Goal: Task Accomplishment & Management: Manage account settings

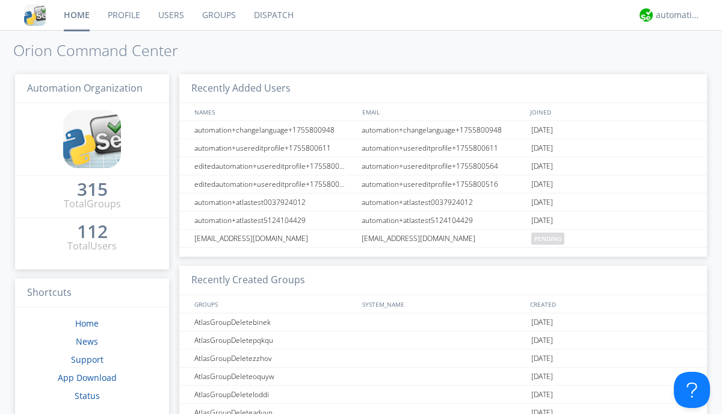
click at [170, 15] on link "Users" at bounding box center [171, 15] width 44 height 30
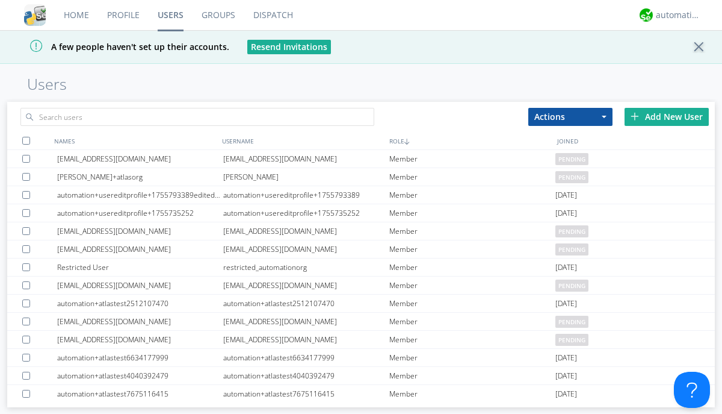
click at [667, 116] on div "Add New User" at bounding box center [667, 117] width 84 height 18
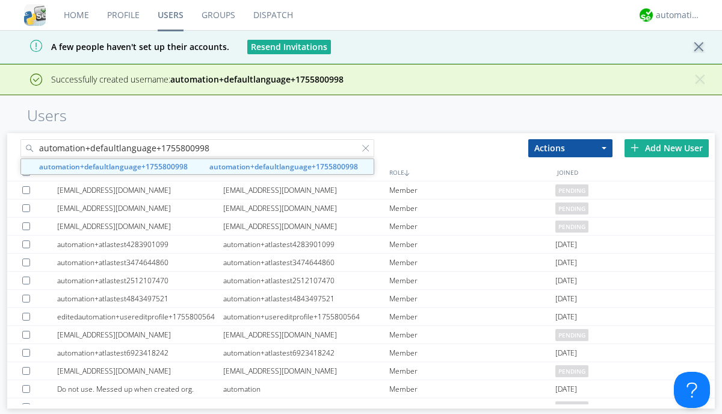
type input "automation+defaultlanguage+1755800998"
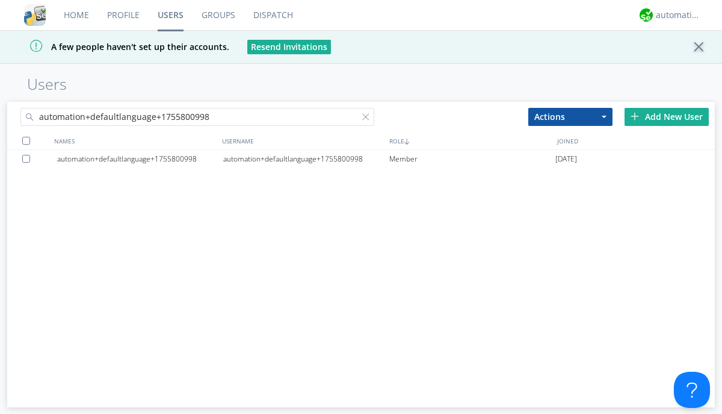
click at [306, 158] on div "automation+defaultlanguage+1755800998" at bounding box center [306, 159] width 166 height 18
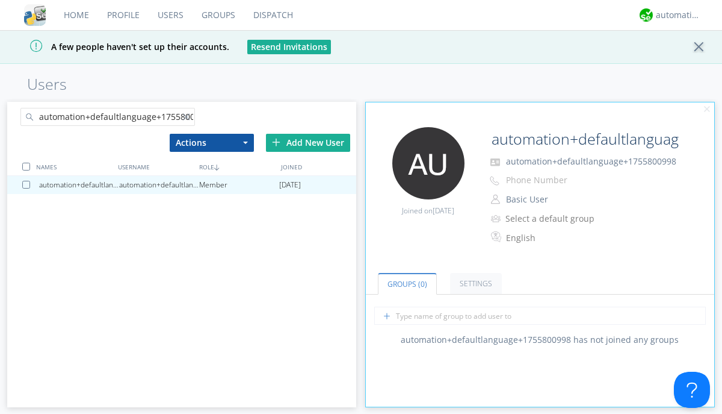
click at [188, 119] on div at bounding box center [189, 119] width 12 height 12
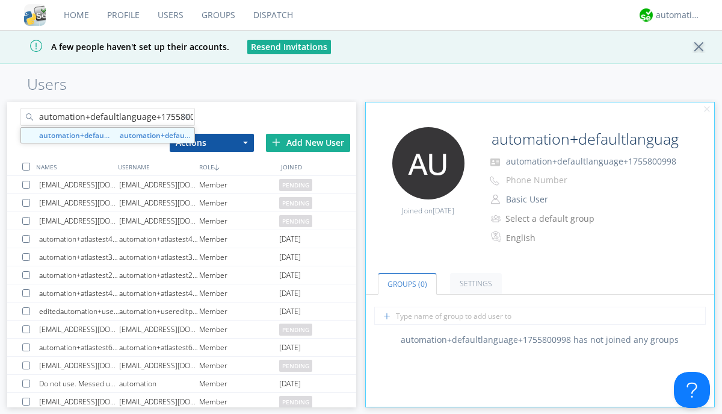
scroll to position [0, 13]
type input "automation+defaultlanguage+1755800998"
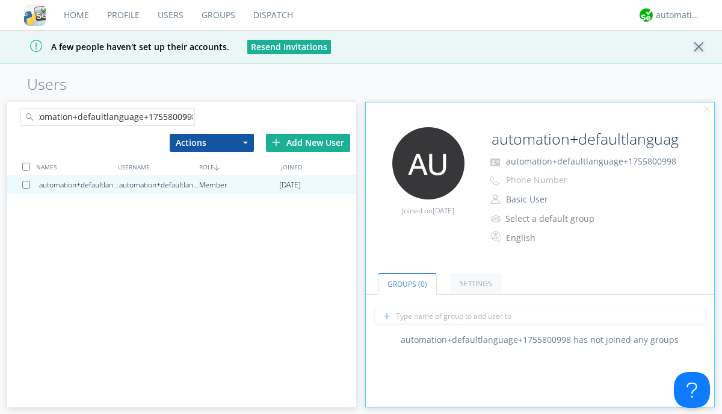
click at [28, 184] on div at bounding box center [28, 185] width 12 height 8
click at [211, 142] on button "Actions" at bounding box center [212, 143] width 84 height 18
click at [0, 0] on link "Delete User" at bounding box center [0, 0] width 0 height 0
